Goal: Information Seeking & Learning: Learn about a topic

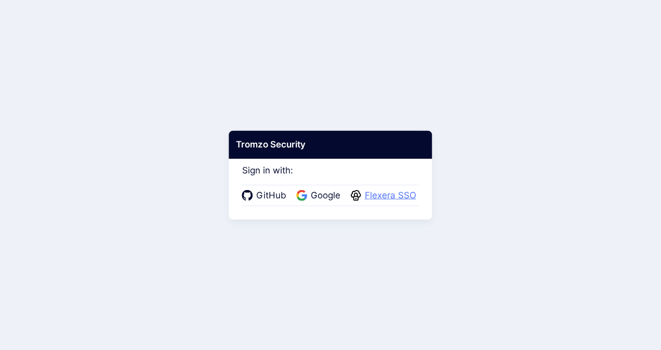
click at [400, 195] on span "Flexera SSO" at bounding box center [391, 196] width 58 height 14
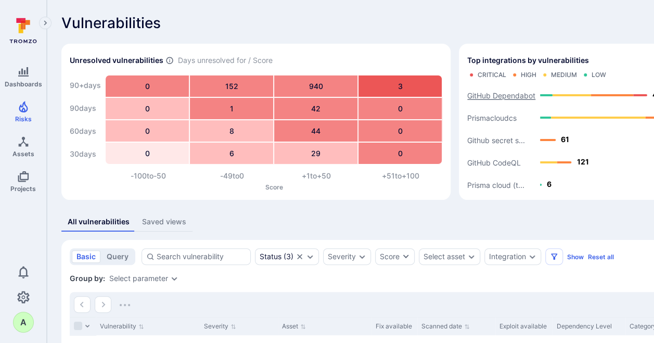
click at [498, 95] on text "GitHub Dependabot" at bounding box center [501, 95] width 68 height 9
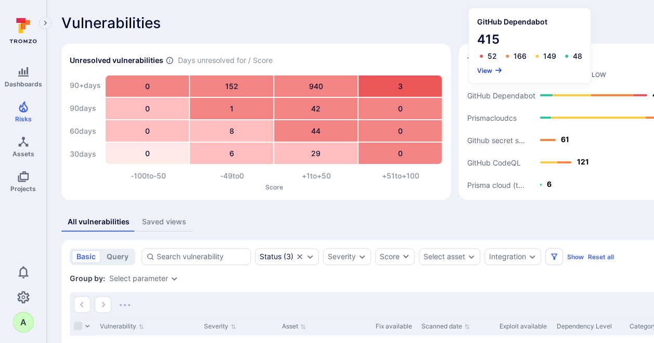
click at [485, 67] on button "View" at bounding box center [489, 71] width 25 height 8
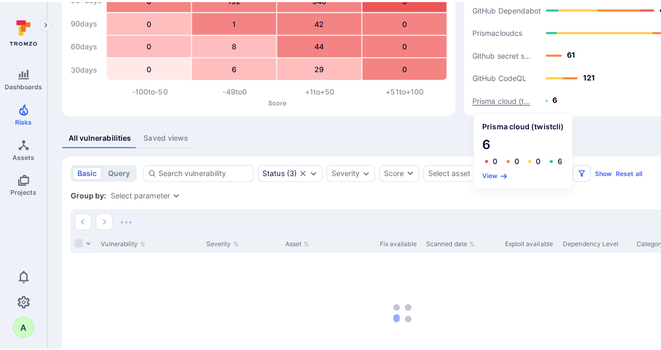
scroll to position [104, 0]
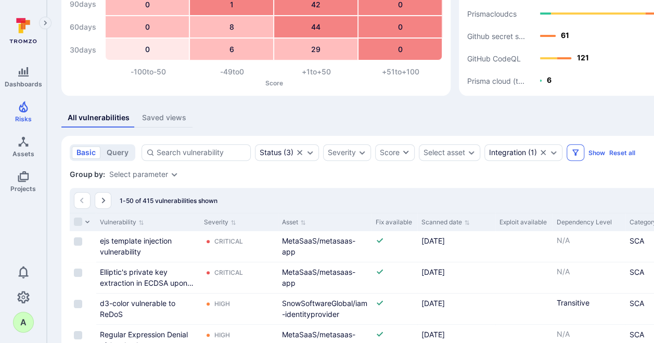
click at [575, 154] on icon "Filters" at bounding box center [575, 152] width 8 height 8
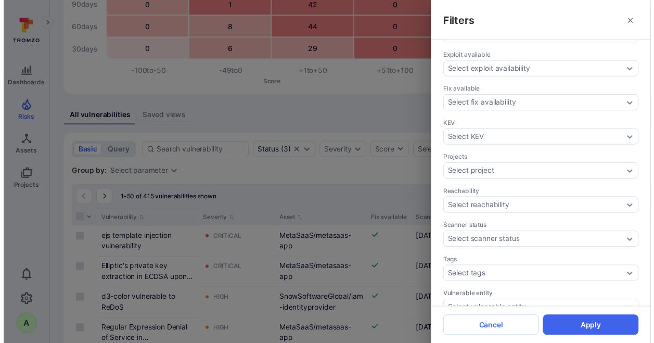
scroll to position [312, 0]
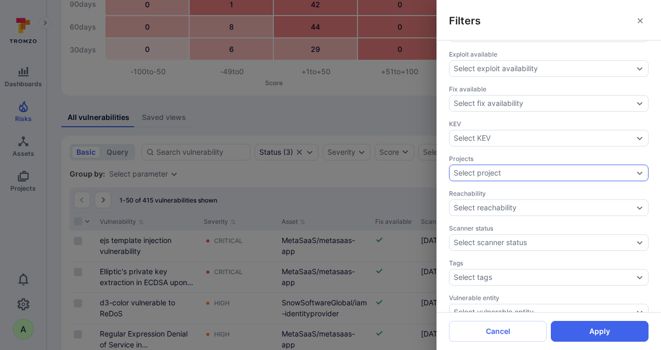
click at [636, 169] on icon "Expand dropdown" at bounding box center [640, 173] width 8 height 8
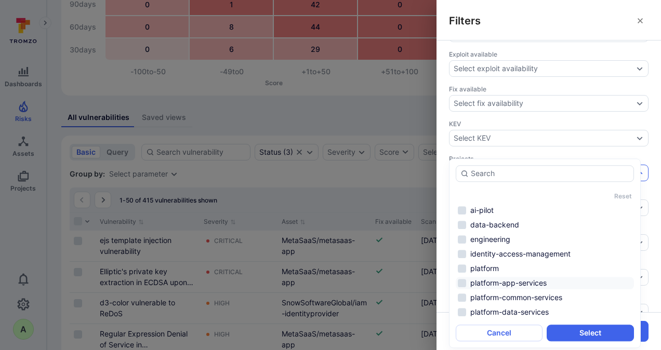
click at [531, 281] on li "platform-app-services" at bounding box center [545, 283] width 178 height 12
click at [531, 312] on li "platform-data-services" at bounding box center [545, 312] width 178 height 12
click at [578, 331] on button "Select" at bounding box center [590, 333] width 87 height 17
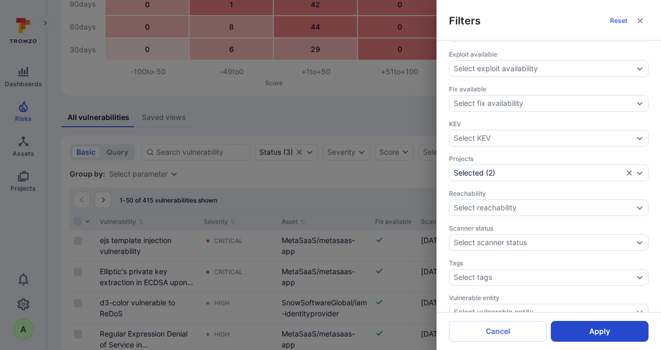
click at [599, 329] on button "Apply" at bounding box center [600, 331] width 98 height 21
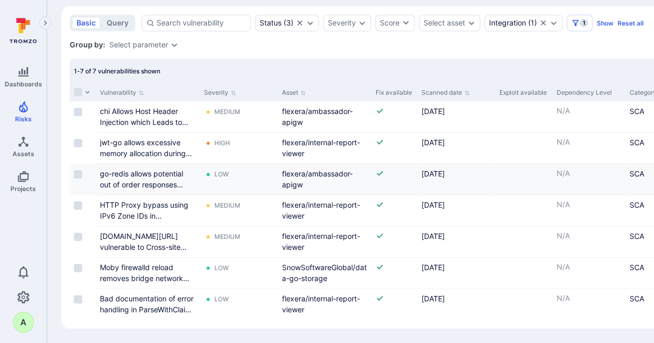
scroll to position [238, 0]
click at [302, 90] on icon "Sort by Asset" at bounding box center [303, 92] width 5 height 5
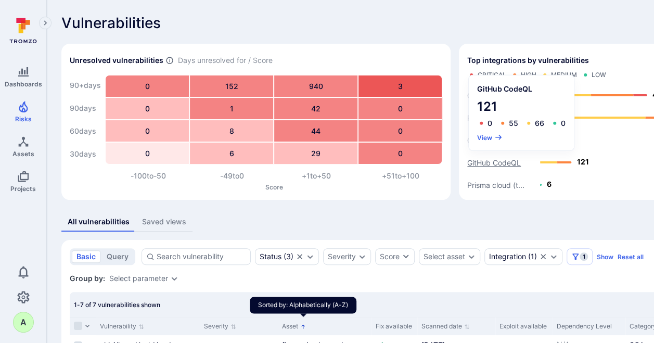
click at [487, 164] on text "GitHub CodeQL" at bounding box center [494, 162] width 54 height 9
click at [482, 139] on button "View" at bounding box center [489, 137] width 25 height 8
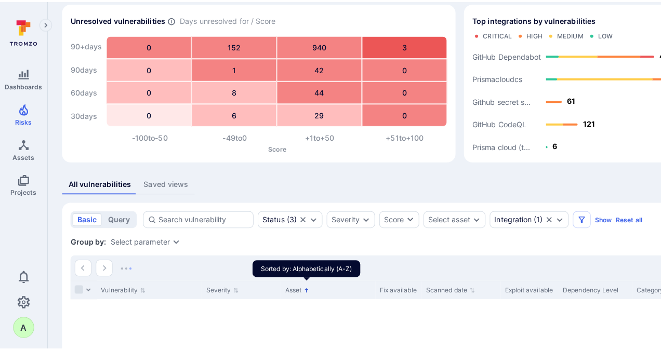
scroll to position [104, 0]
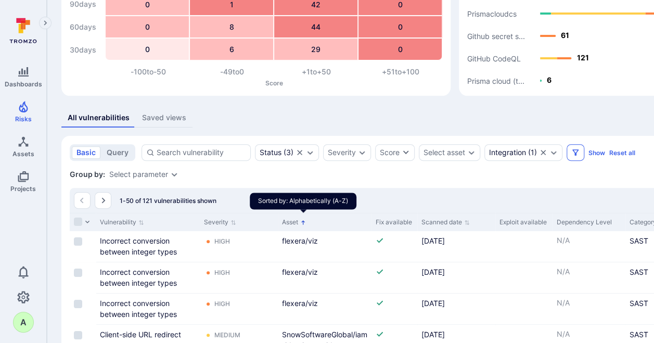
click at [575, 149] on icon "Filters" at bounding box center [575, 152] width 6 height 6
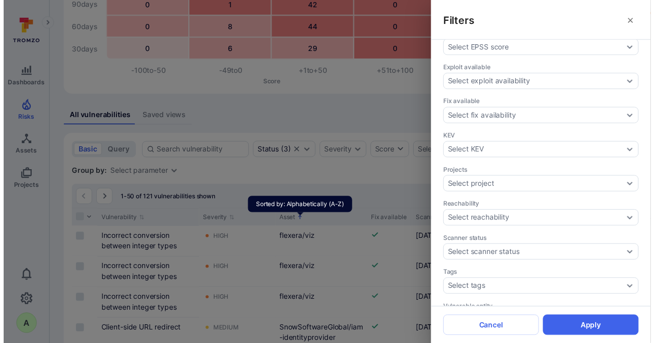
scroll to position [312, 0]
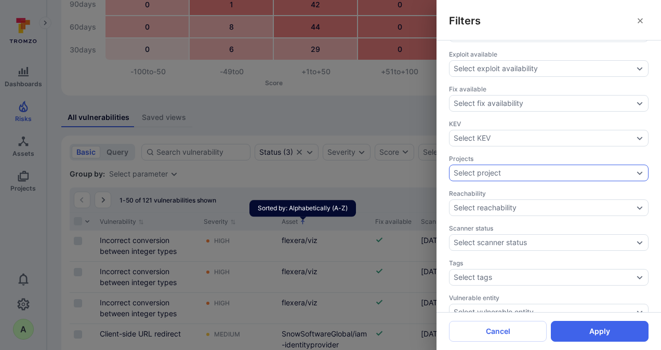
click at [636, 169] on icon "Expand dropdown" at bounding box center [640, 173] width 8 height 8
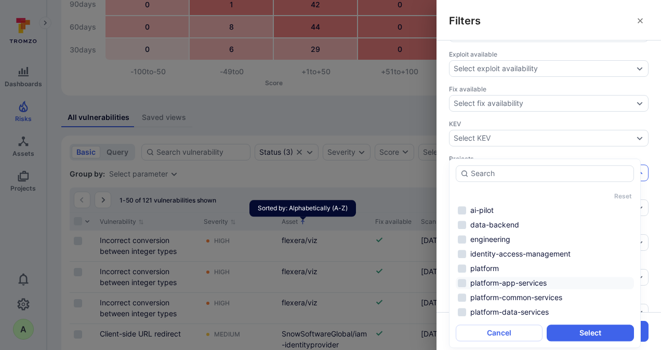
click at [526, 282] on li "platform-app-services" at bounding box center [545, 283] width 178 height 12
click at [579, 335] on button "Select" at bounding box center [590, 333] width 87 height 17
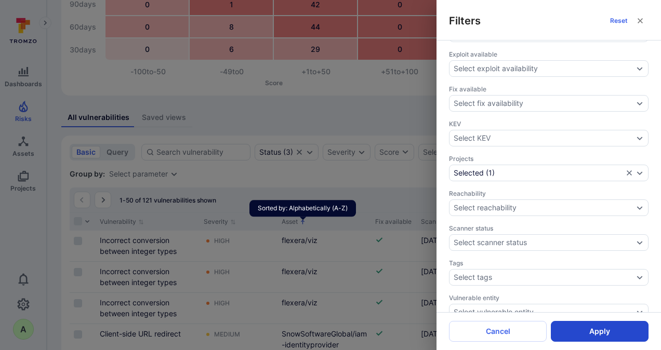
click at [595, 329] on button "Apply" at bounding box center [600, 331] width 98 height 21
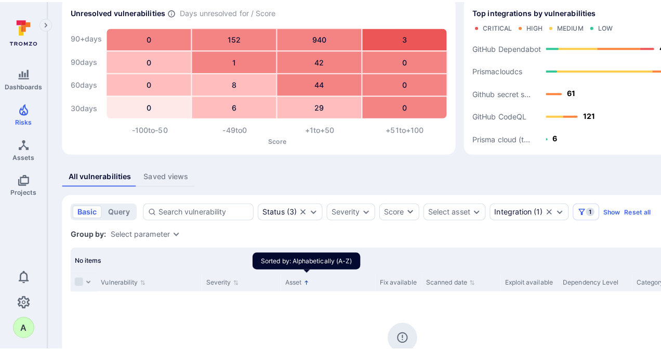
scroll to position [101, 0]
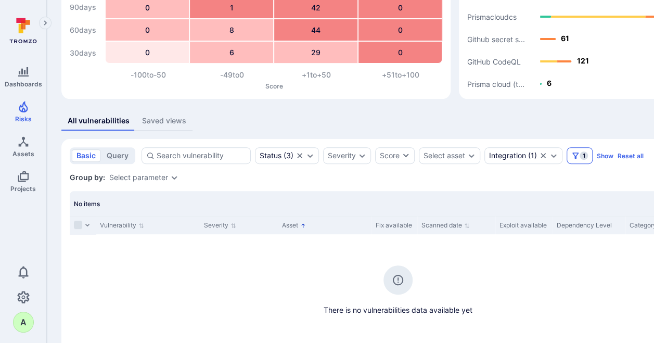
click at [579, 155] on span "1" at bounding box center [583, 155] width 8 height 8
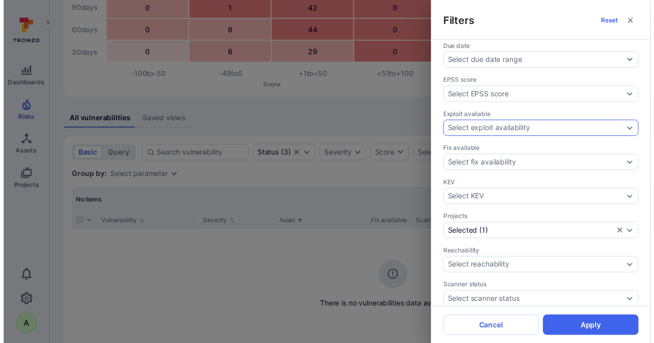
scroll to position [260, 0]
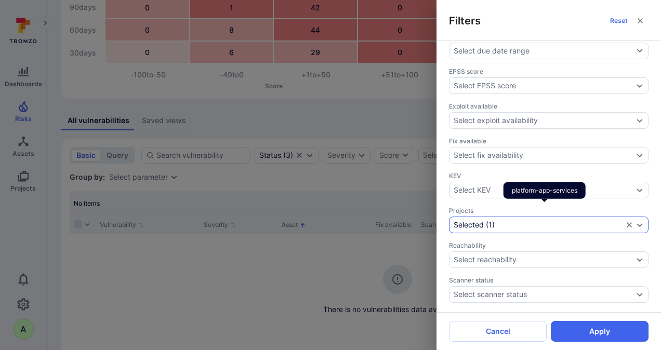
click at [636, 221] on icon "Expand dropdown" at bounding box center [640, 225] width 8 height 8
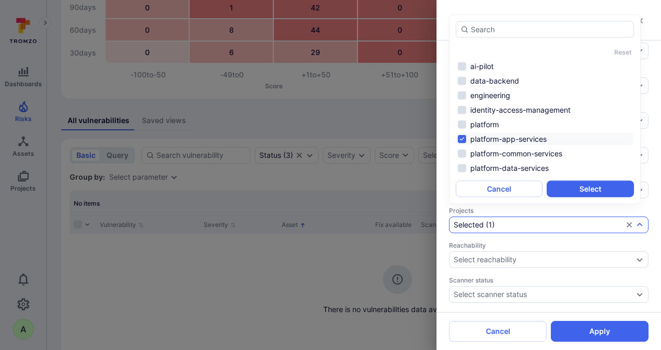
click at [513, 139] on li "platform-app-services" at bounding box center [545, 139] width 178 height 12
click at [510, 170] on li "platform-data-services" at bounding box center [545, 168] width 178 height 12
click at [586, 192] on button "Select" at bounding box center [590, 189] width 87 height 17
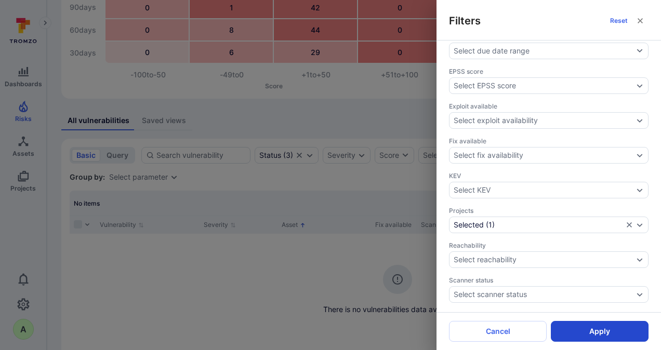
click at [607, 333] on button "Apply" at bounding box center [600, 331] width 98 height 21
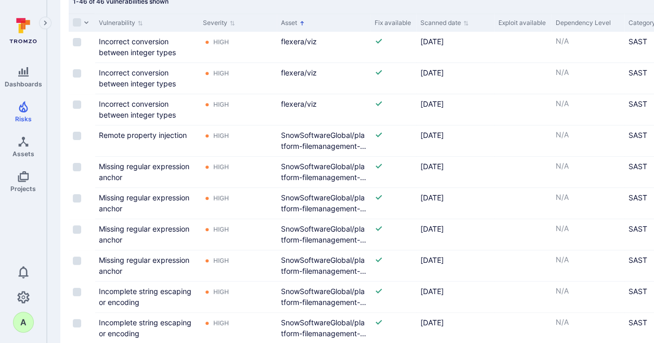
scroll to position [103, 1]
